Goal: Browse casually: Explore the website without a specific task or goal

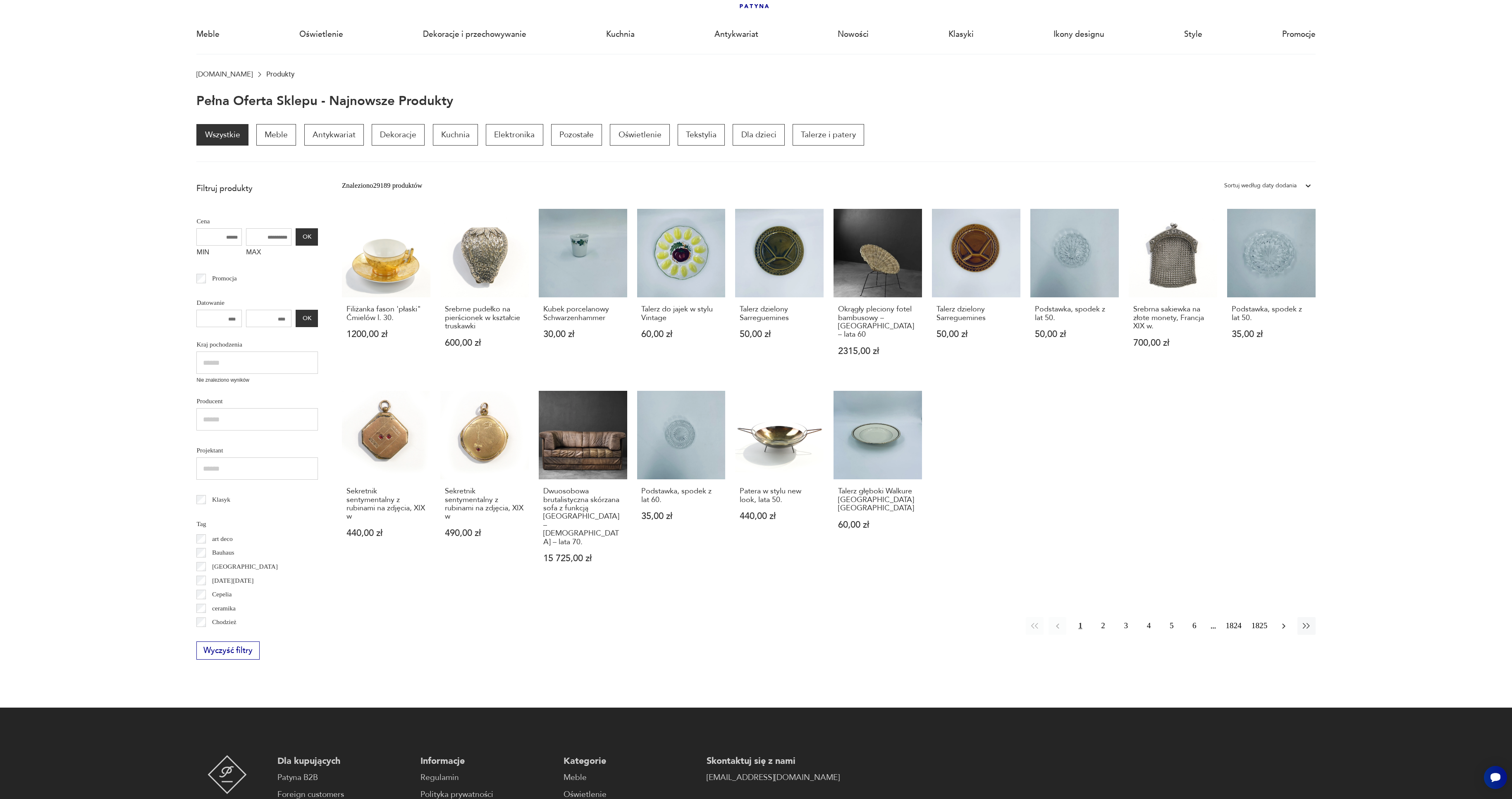
click at [1283, 621] on icon "button" at bounding box center [1284, 626] width 10 height 10
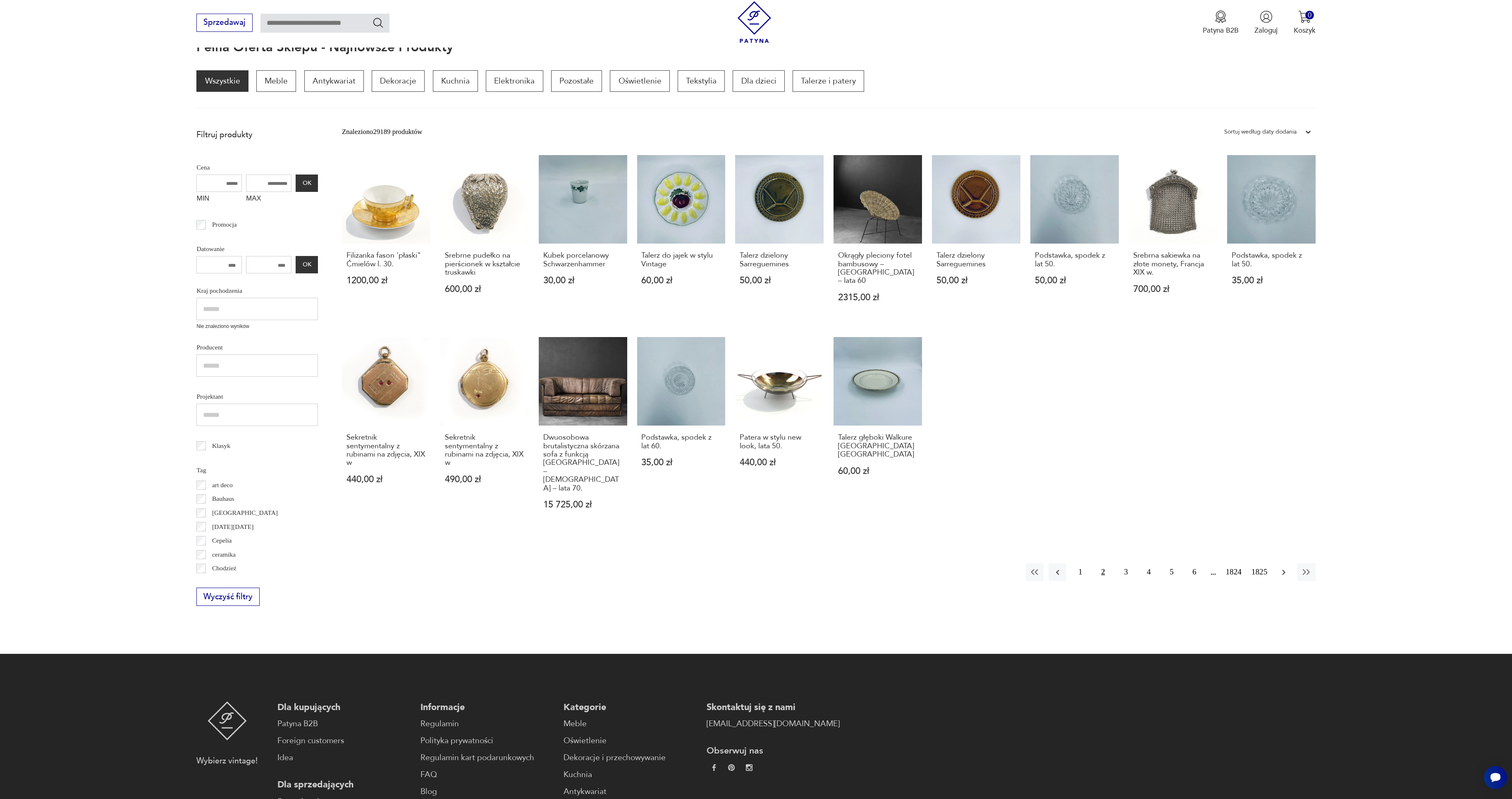
scroll to position [111, 0]
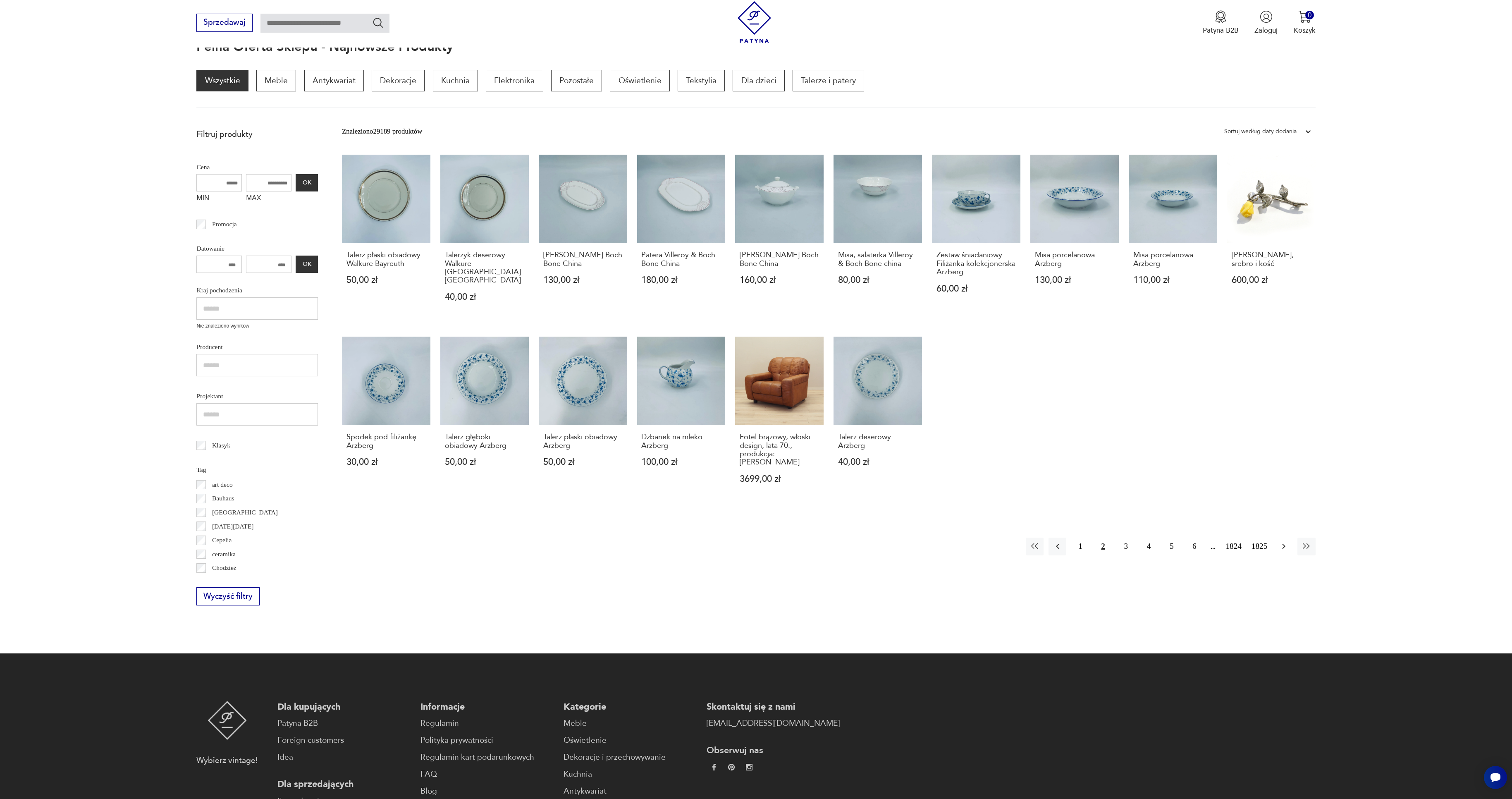
click at [1284, 544] on icon "button" at bounding box center [1284, 546] width 4 height 5
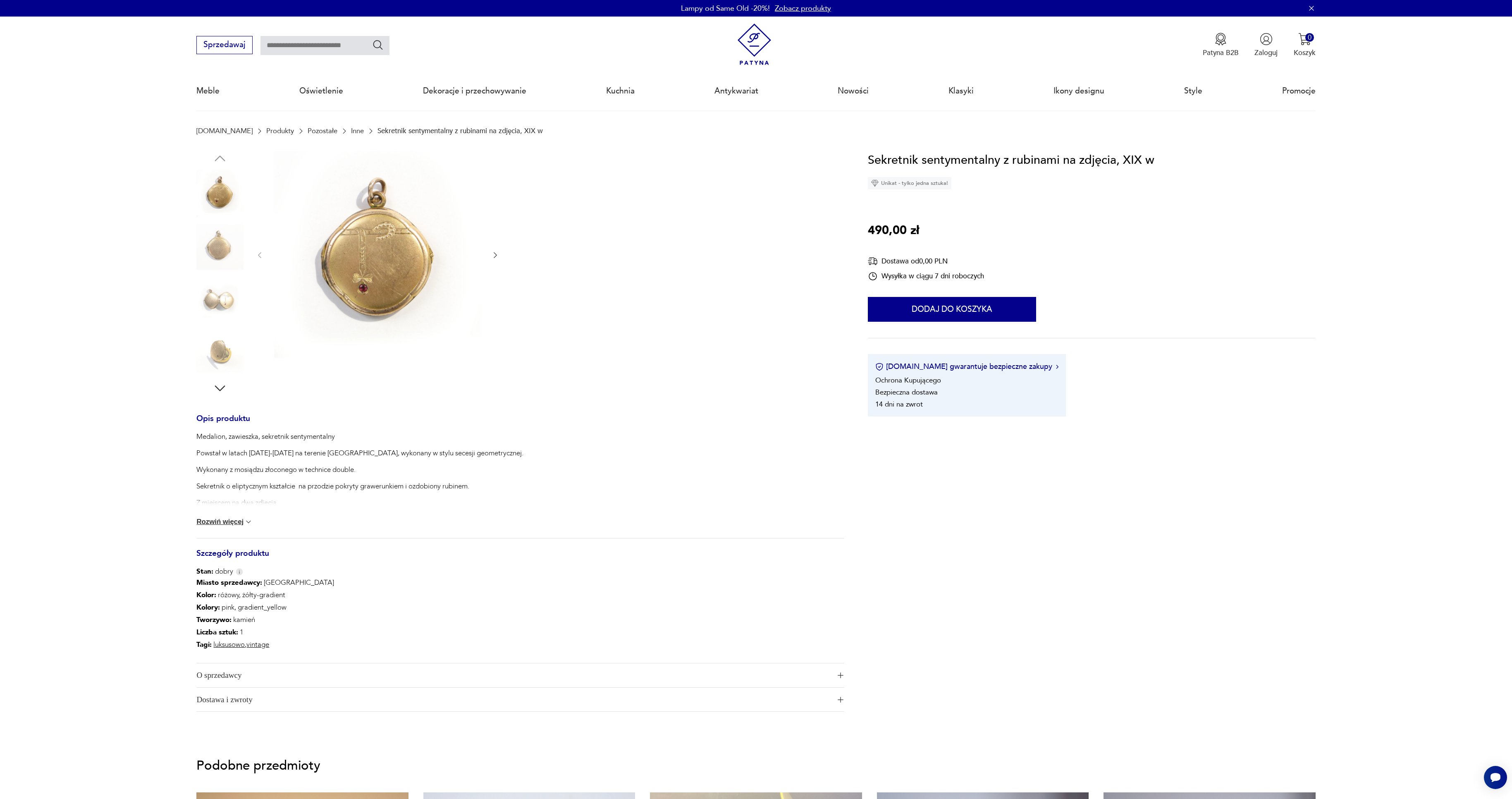
click at [222, 300] on img at bounding box center [220, 299] width 47 height 47
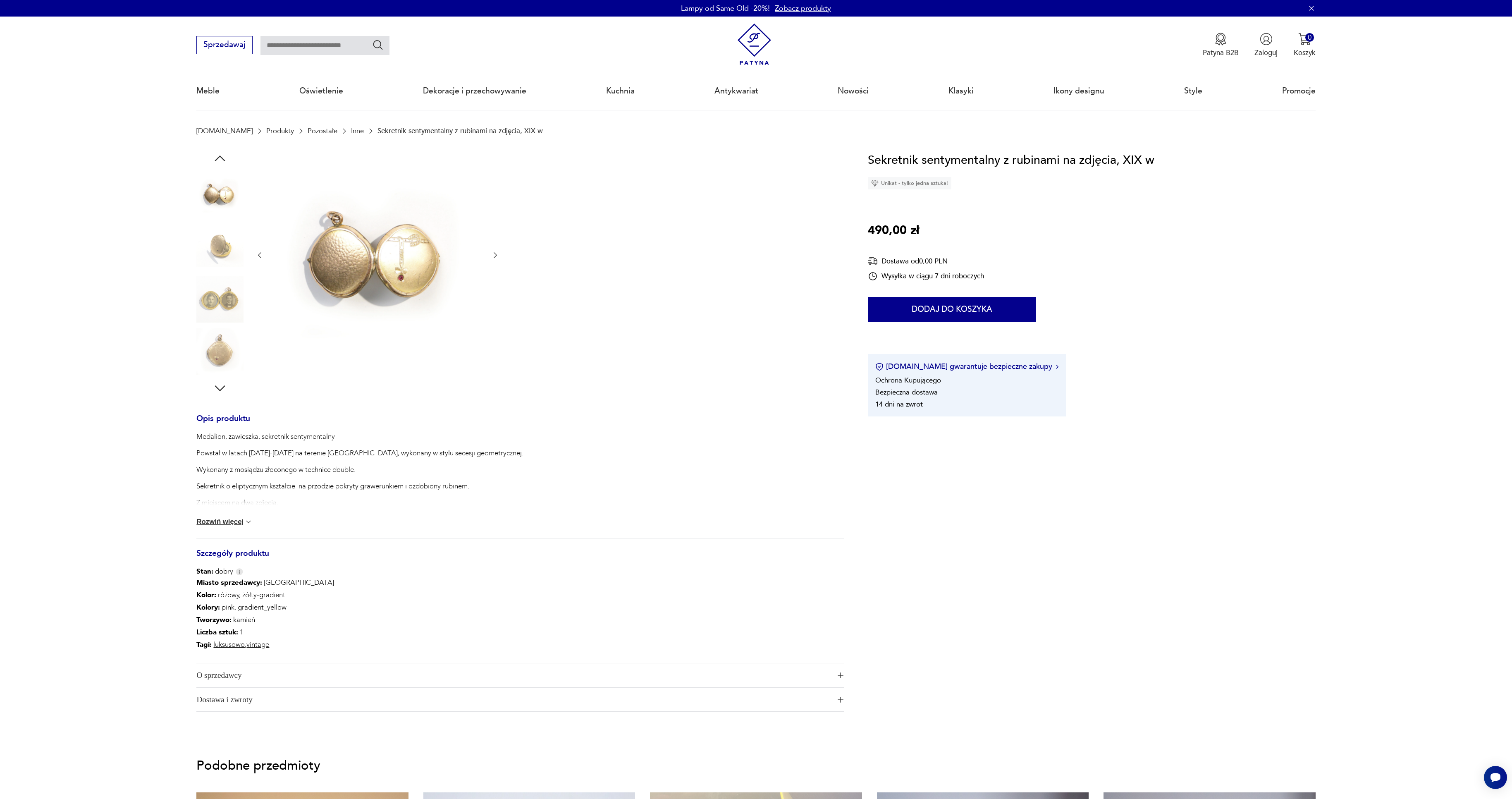
click at [220, 360] on img at bounding box center [220, 352] width 47 height 47
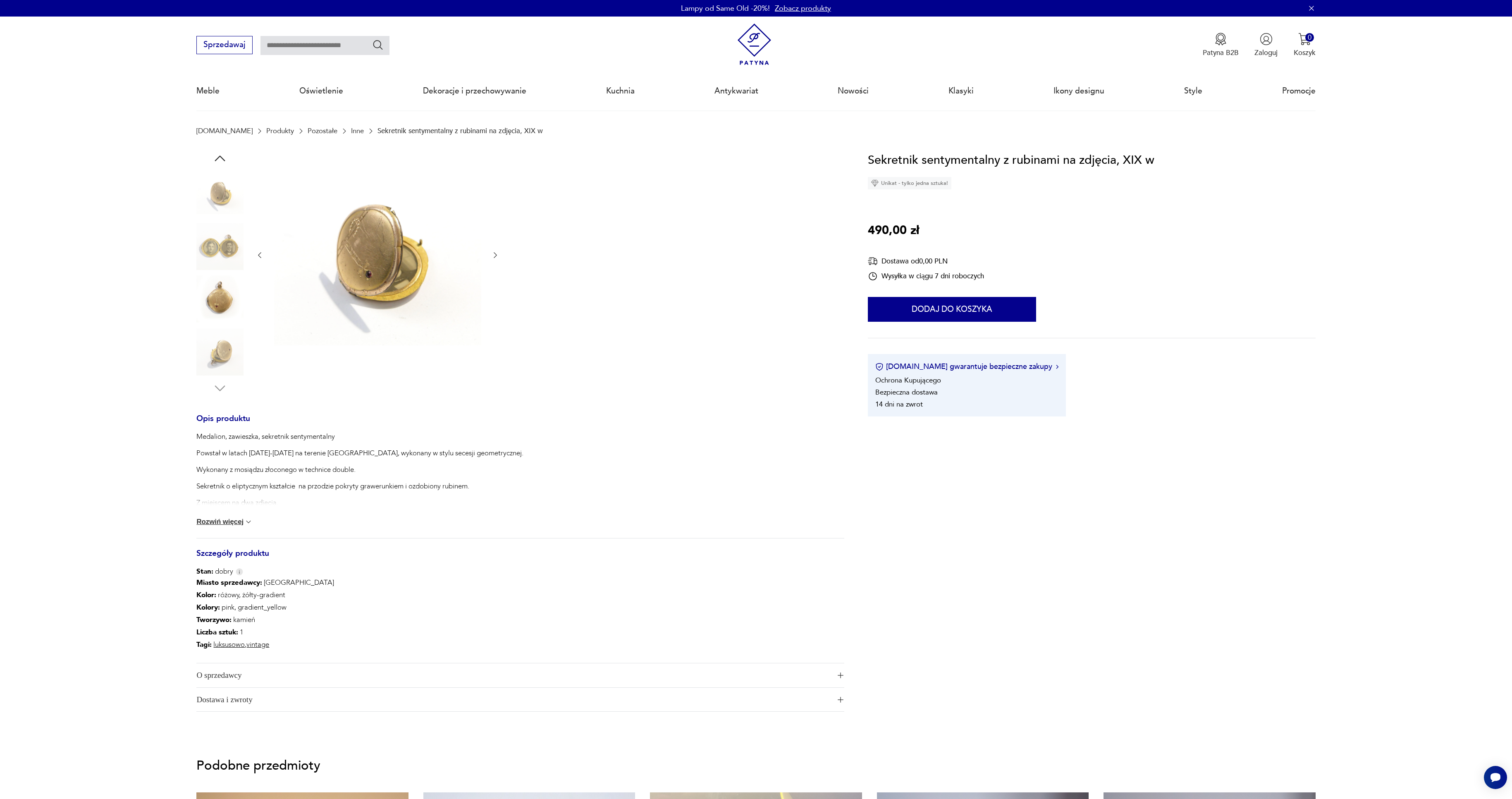
click at [212, 256] on img at bounding box center [220, 246] width 47 height 47
